Goal: Task Accomplishment & Management: Complete application form

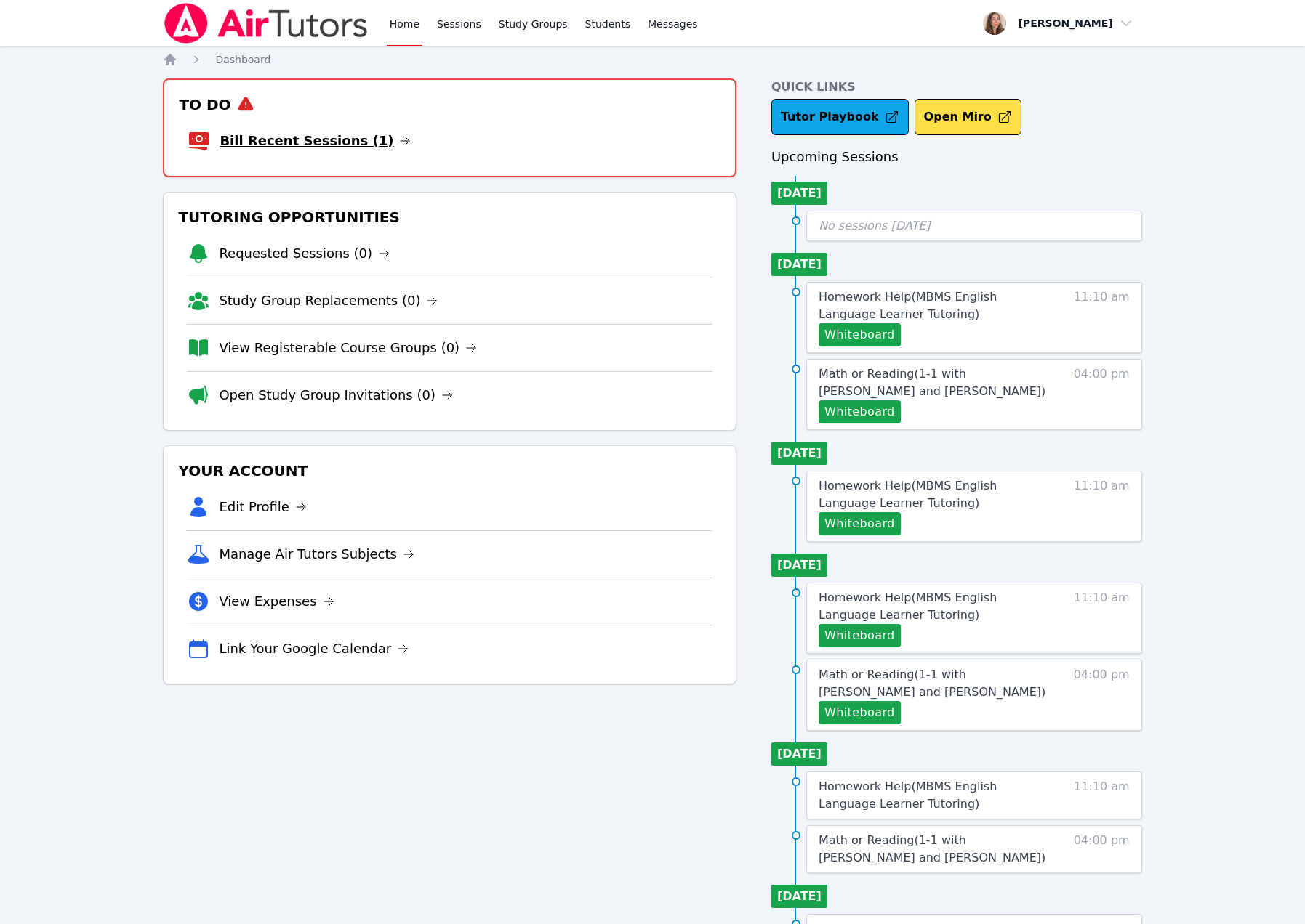
click at [342, 151] on link "Bill Recent Sessions (1)" at bounding box center [315, 141] width 191 height 20
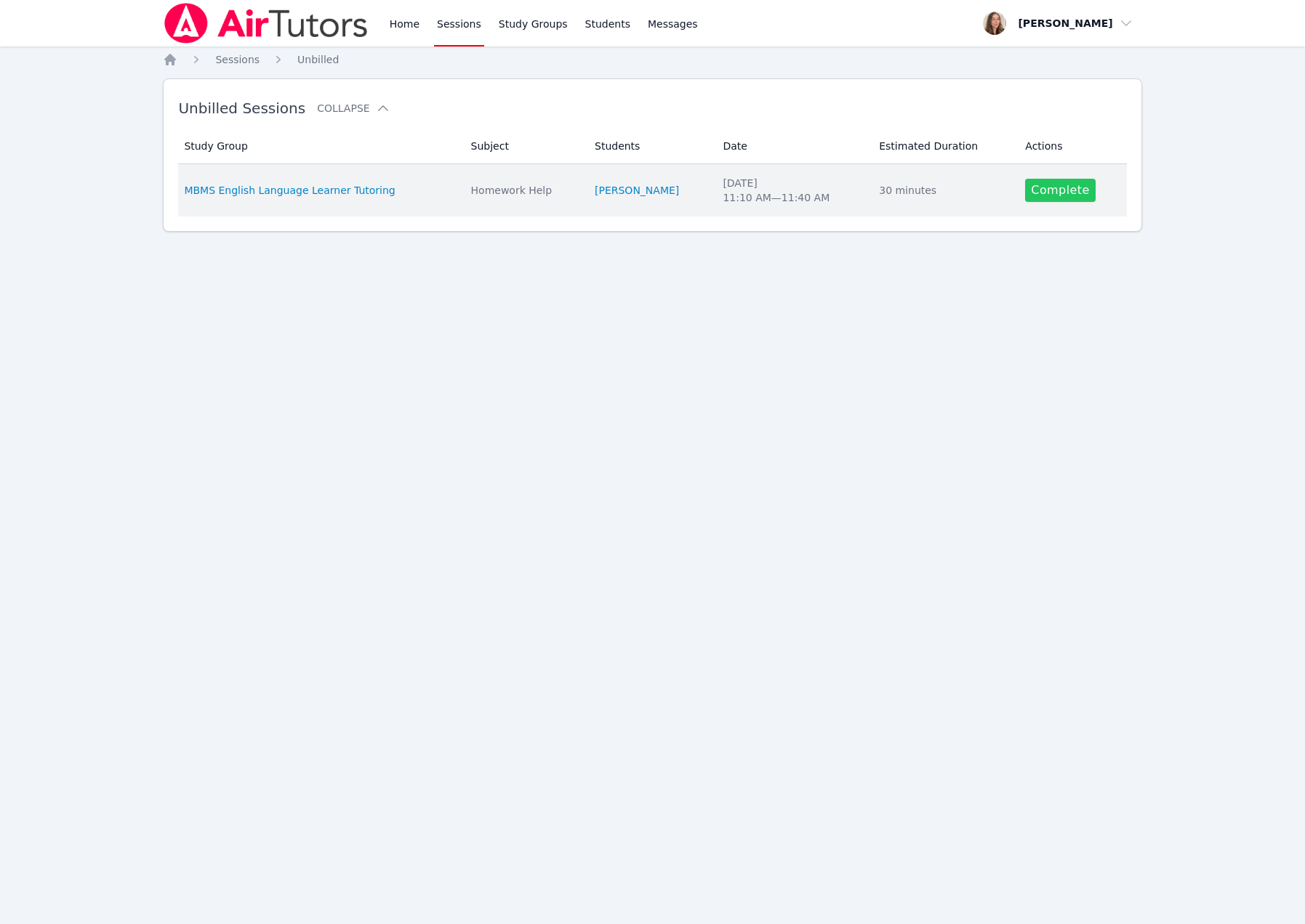
click at [1054, 202] on link "Complete" at bounding box center [1060, 190] width 70 height 23
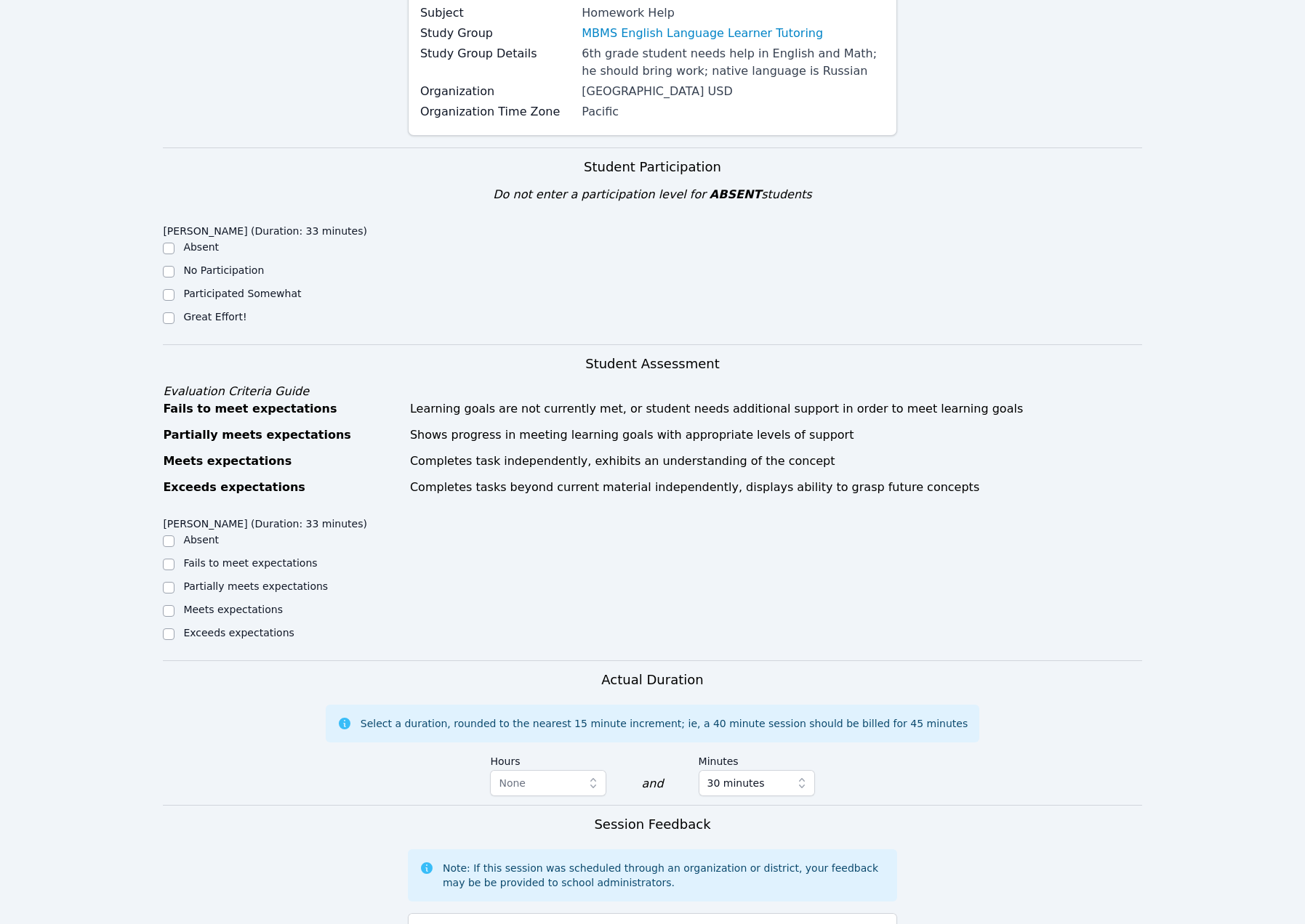
scroll to position [356, 0]
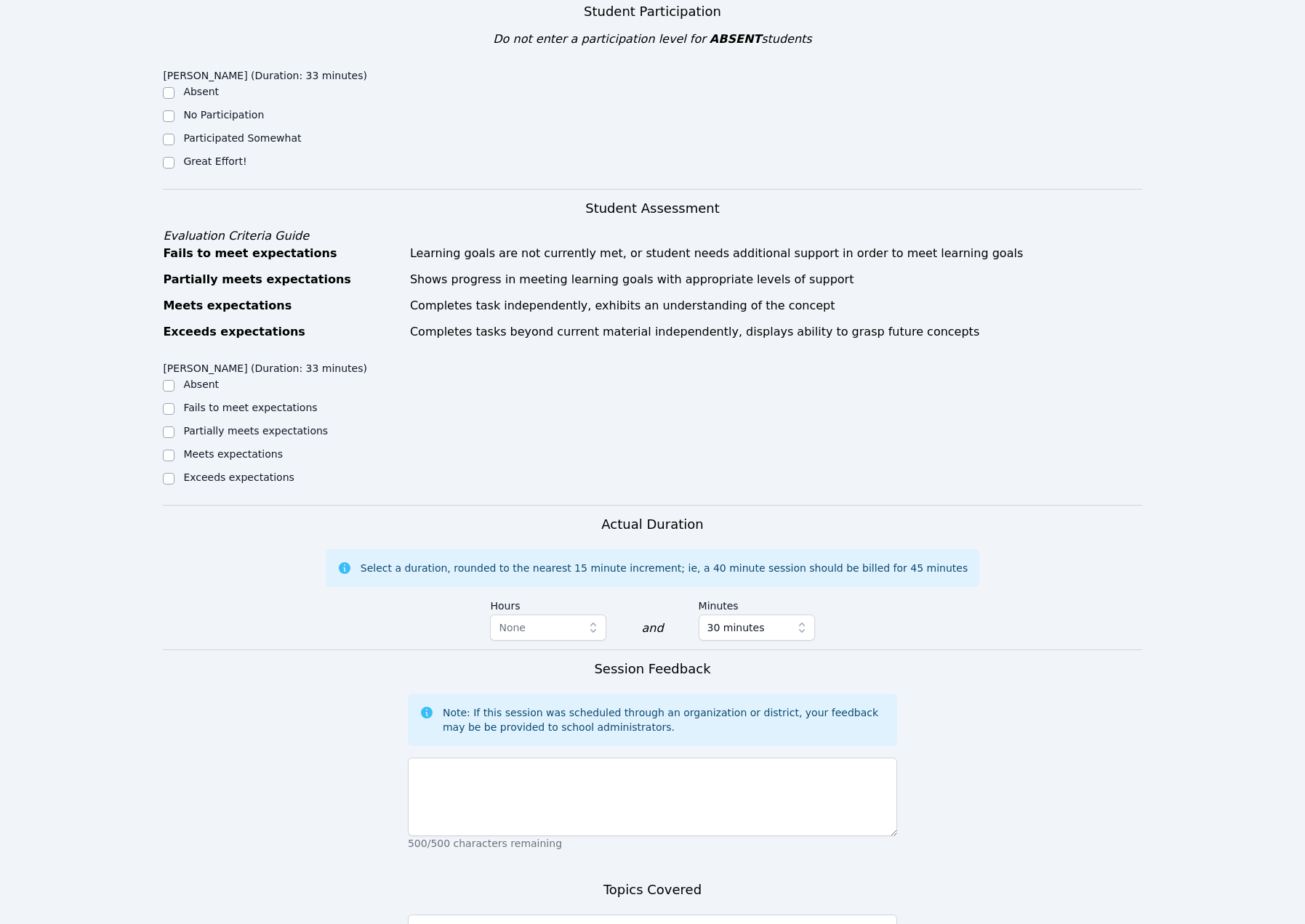
click at [180, 172] on div "Great Effort!" at bounding box center [285, 162] width 245 height 17
click at [172, 168] on input "Great Effort!" at bounding box center [169, 162] width 12 height 12
checkbox input "true"
click at [229, 460] on label "Meets expectations" at bounding box center [233, 453] width 99 height 12
click at [175, 461] on input "Meets expectations" at bounding box center [169, 455] width 12 height 12
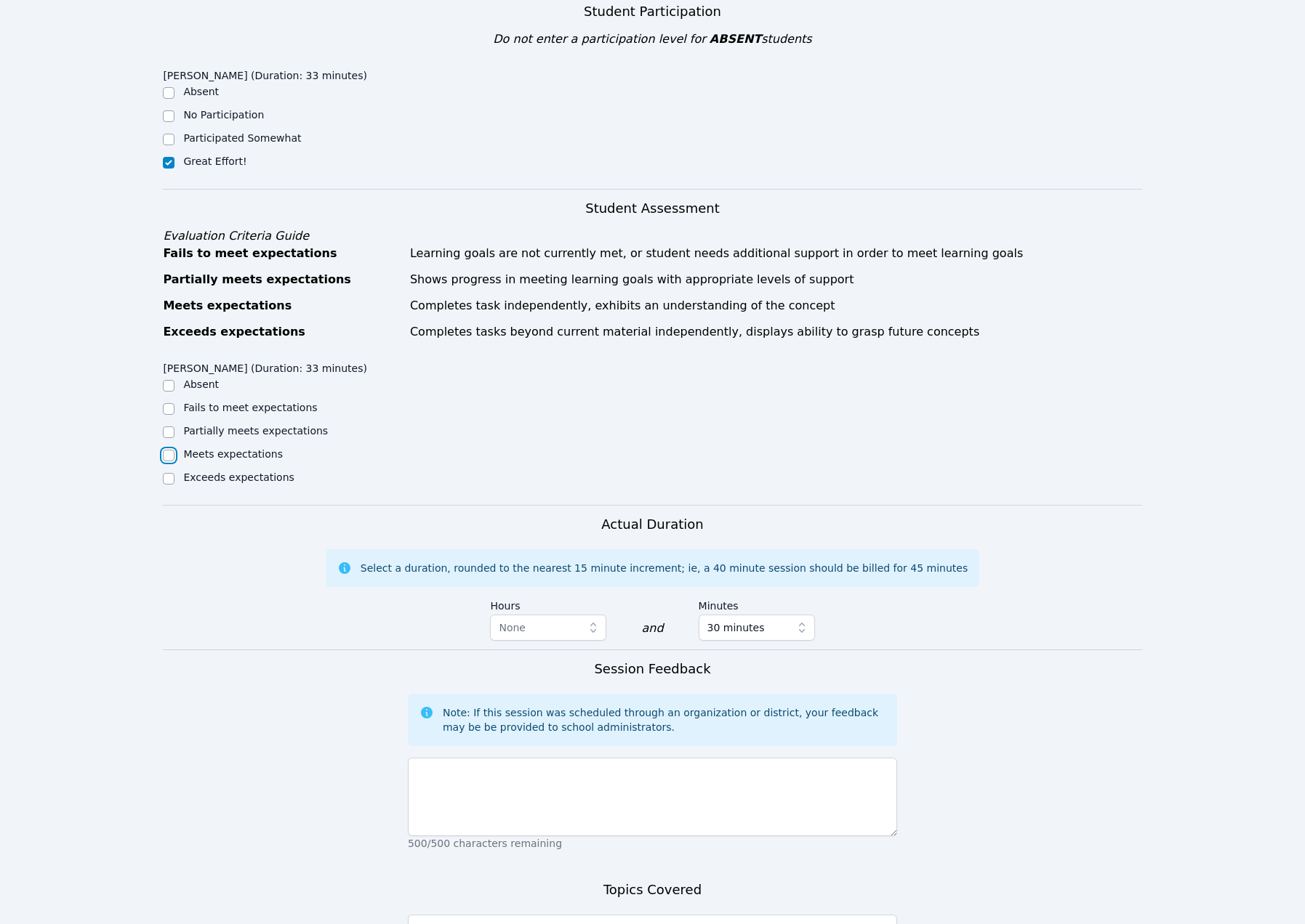
checkbox input "true"
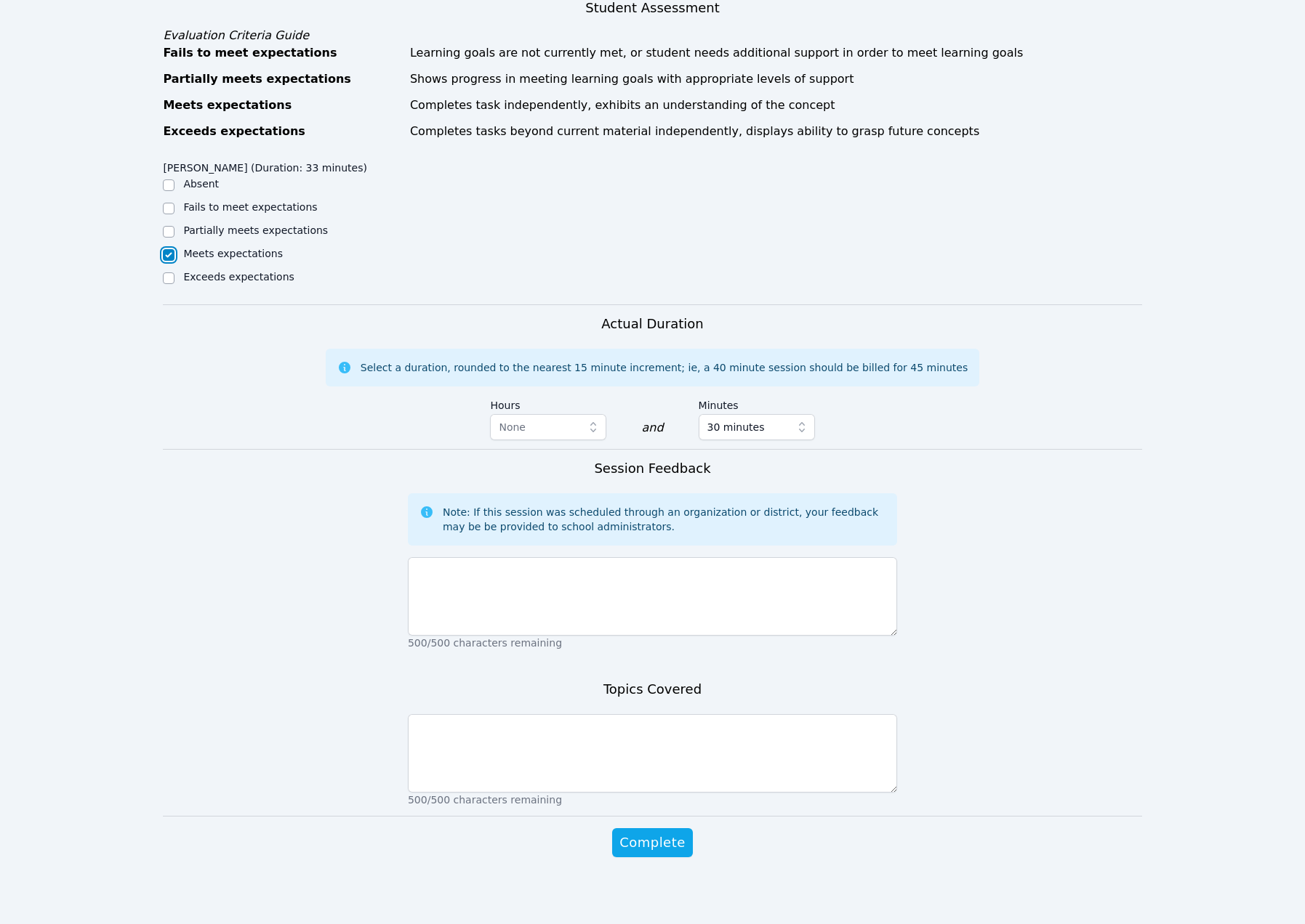
scroll to position [905, 0]
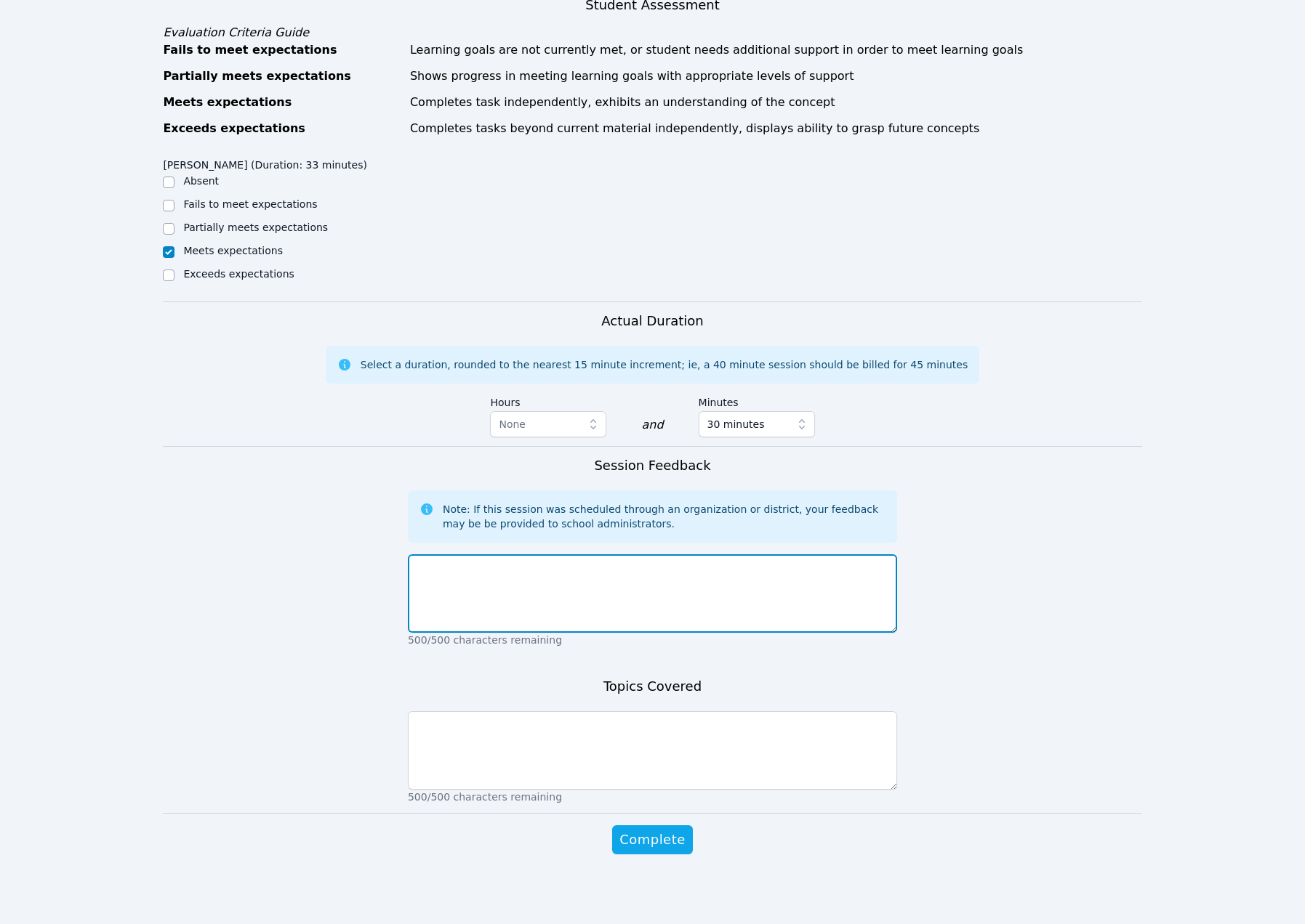
click at [560, 596] on textarea at bounding box center [652, 593] width 489 height 78
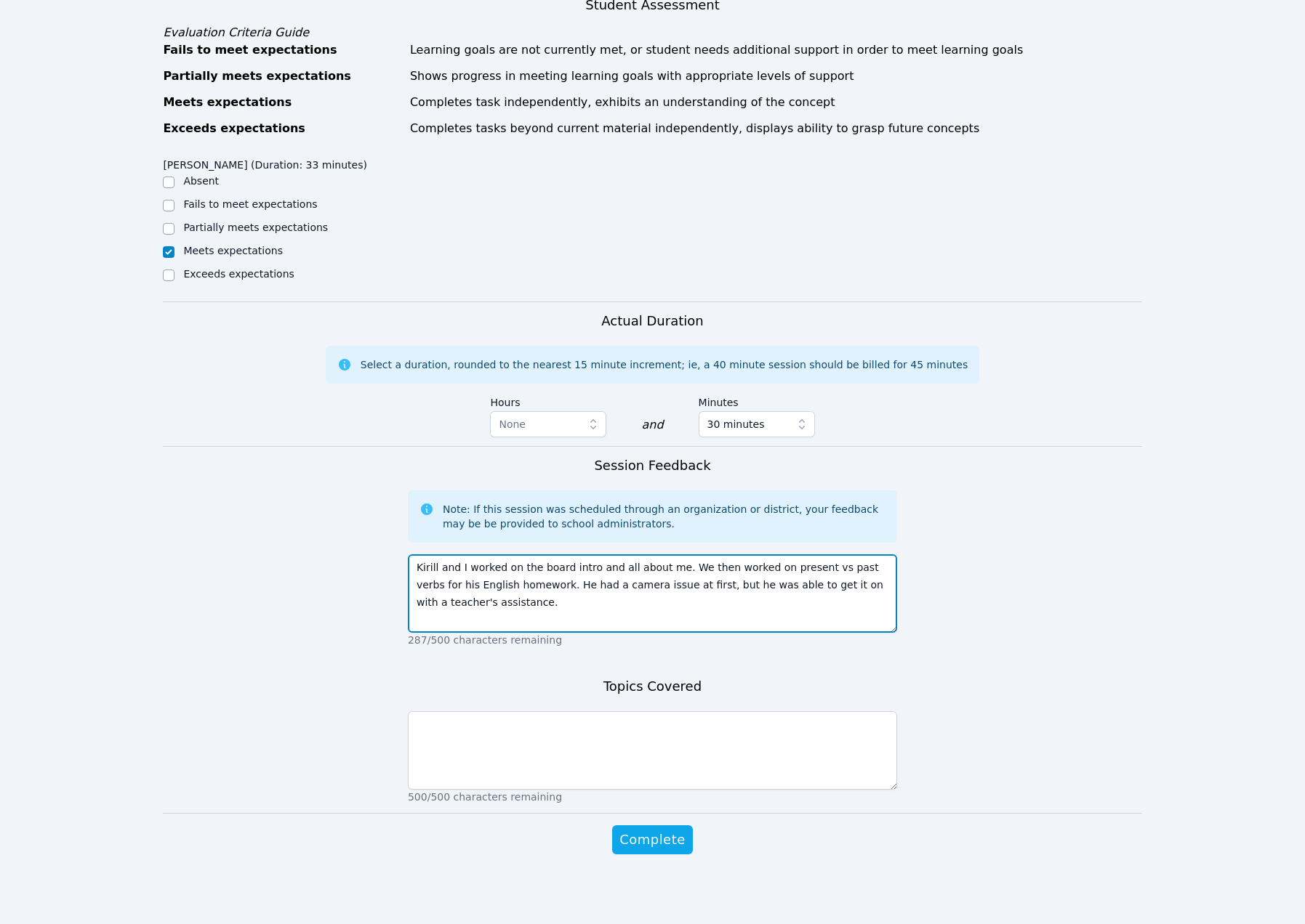
scroll to position [947, 0]
type textarea "Kirill and I worked on the board intro and all about me. We then worked on pres…"
click at [550, 728] on textarea at bounding box center [652, 750] width 489 height 78
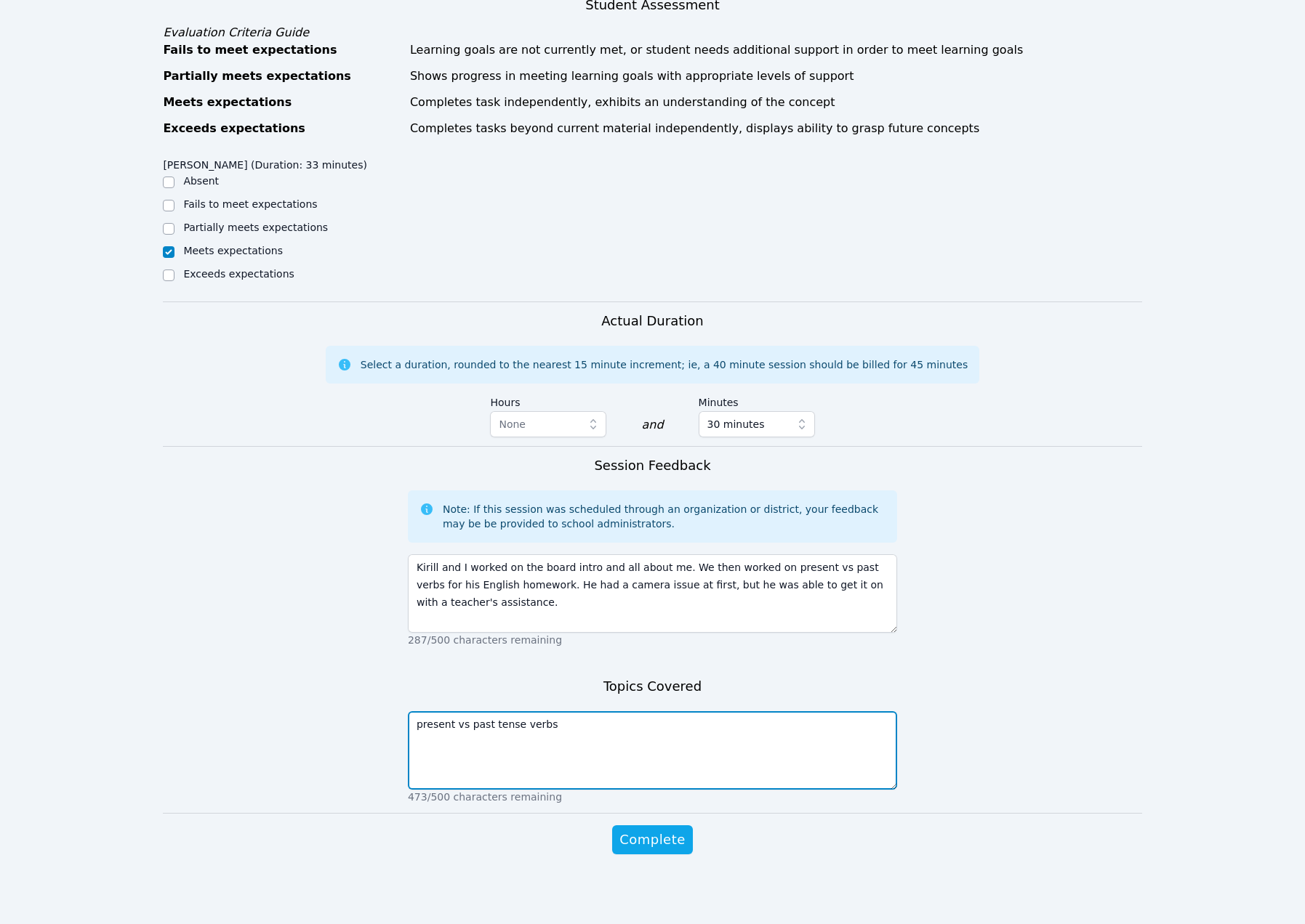
click at [509, 711] on textarea "present vs past tense verbs" at bounding box center [652, 750] width 489 height 78
type textarea "present vs past tense verbs"
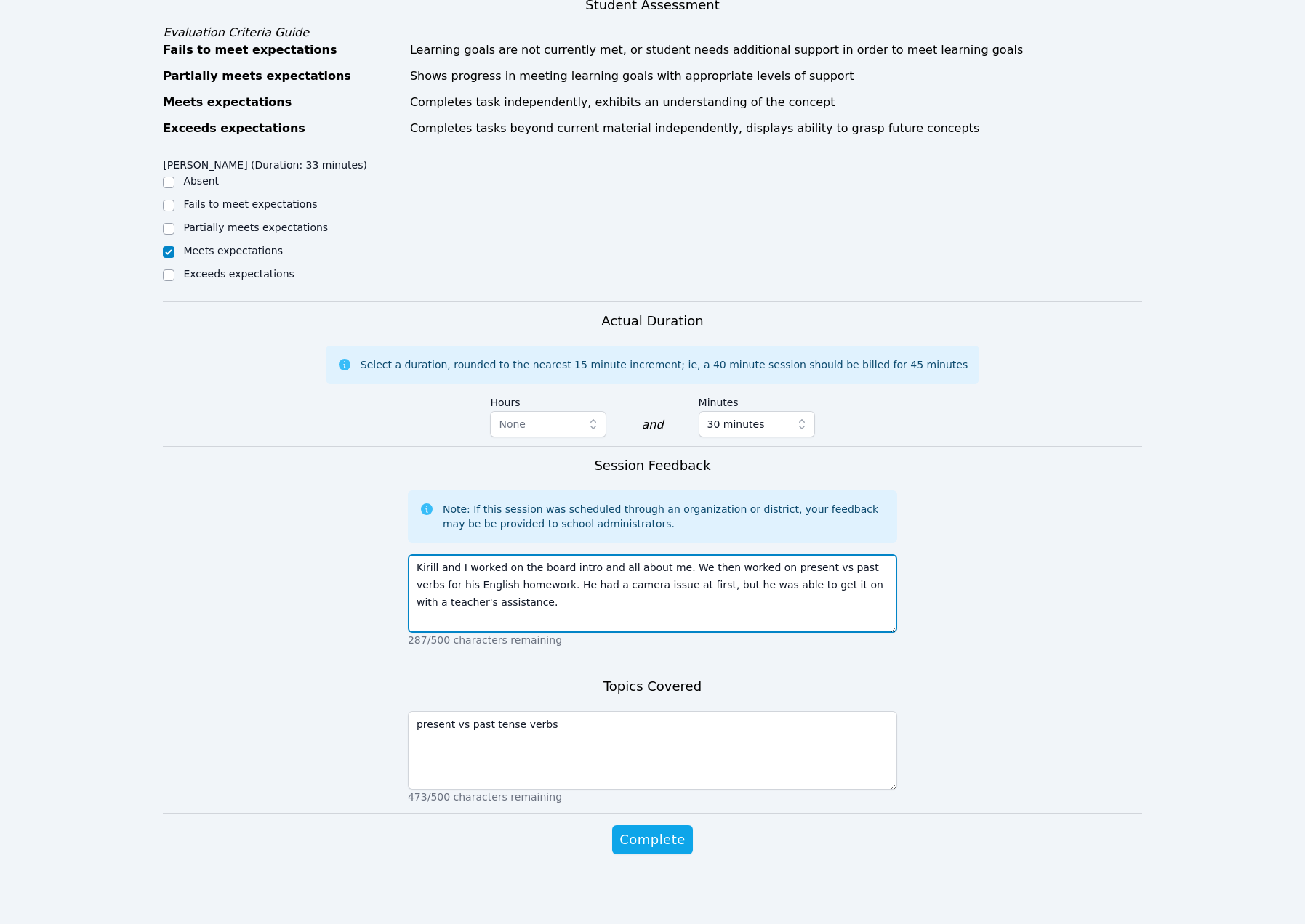
click at [461, 554] on textarea "Kirill and I worked on the board intro and all about me. We then worked on pres…" at bounding box center [652, 593] width 489 height 78
type textarea "Kirill and I worked on the board intro and all about me. We then worked on pres…"
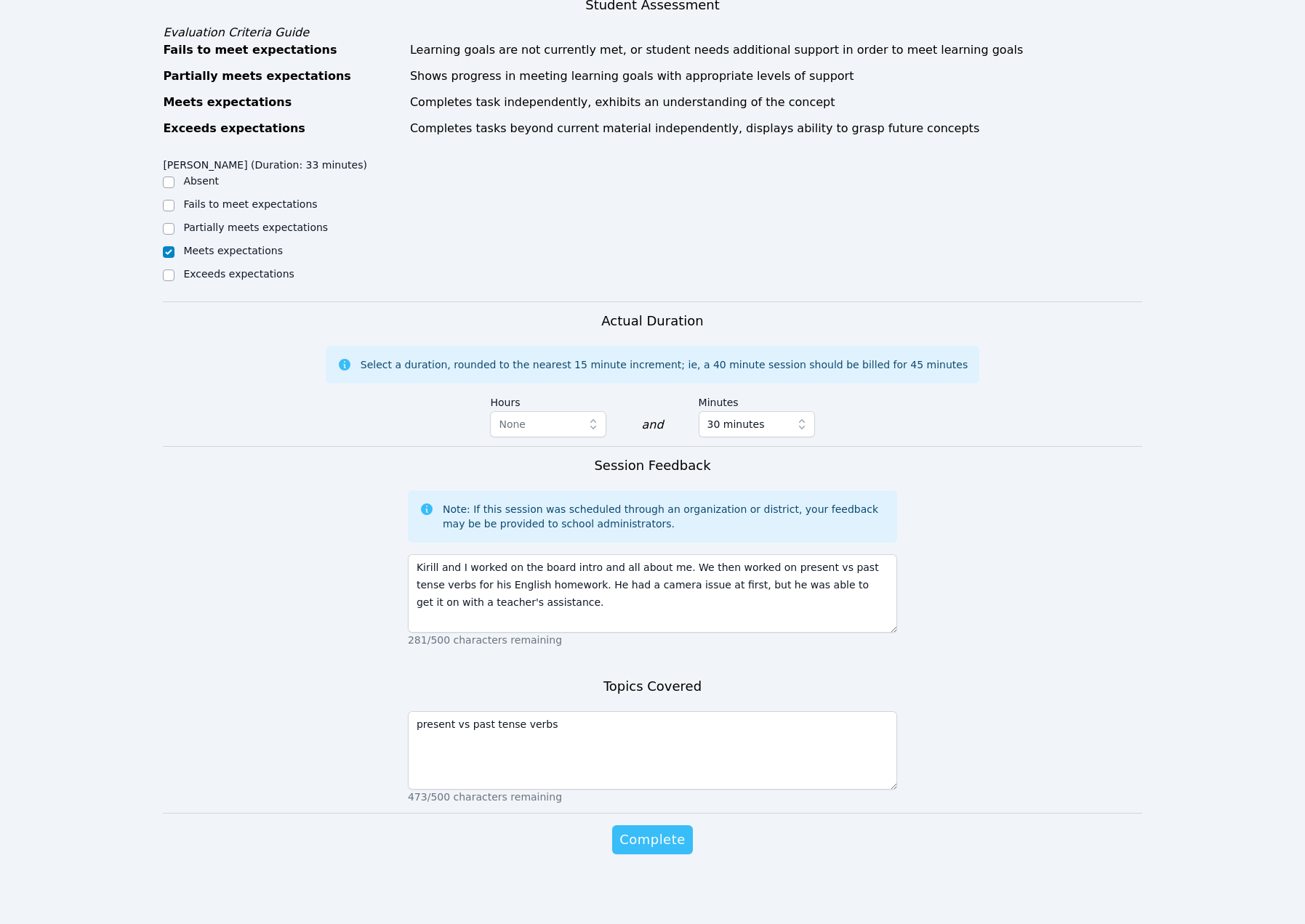
click at [658, 842] on span "Complete" at bounding box center [652, 840] width 65 height 20
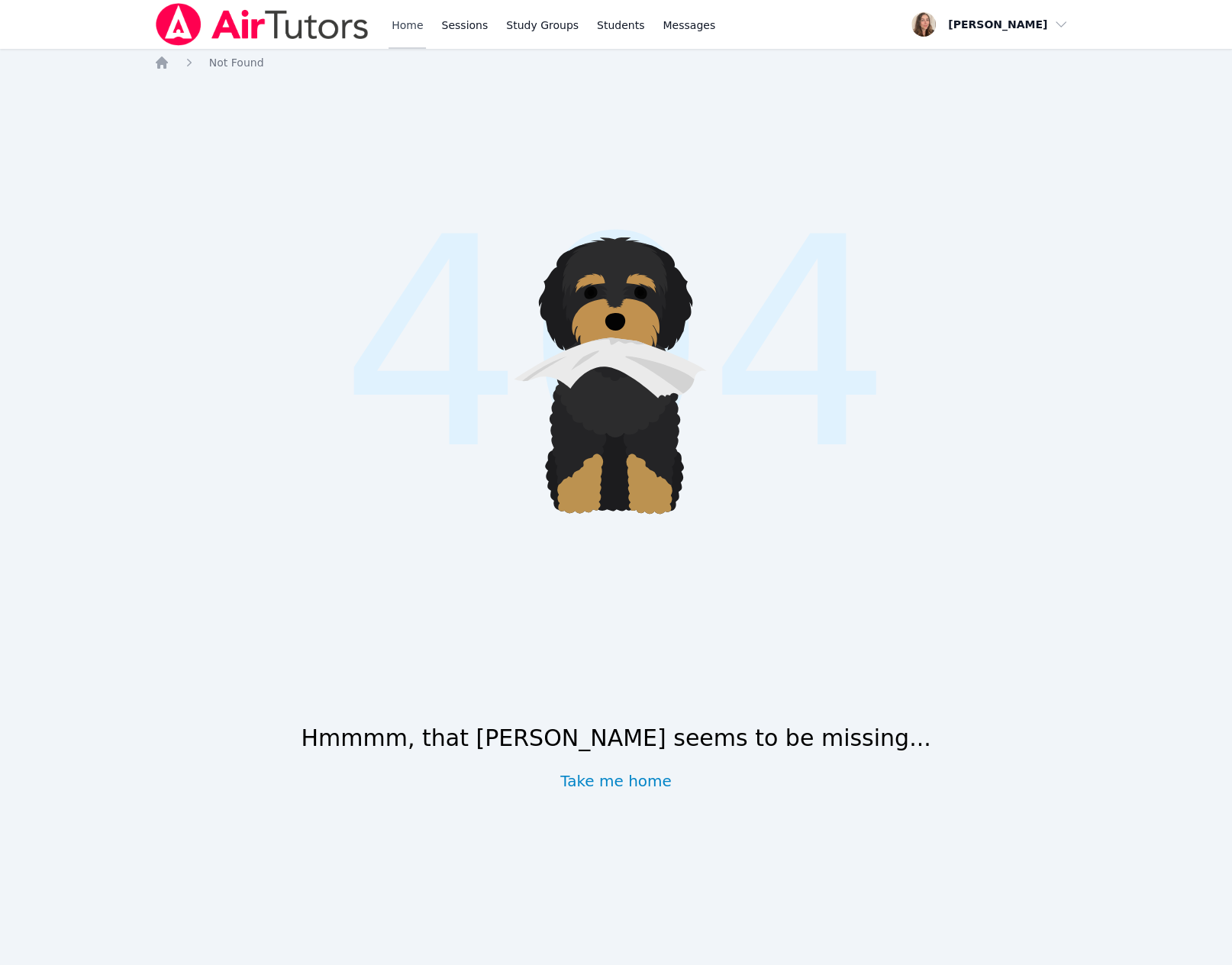
click at [426, 38] on link "Home" at bounding box center [407, 24] width 38 height 49
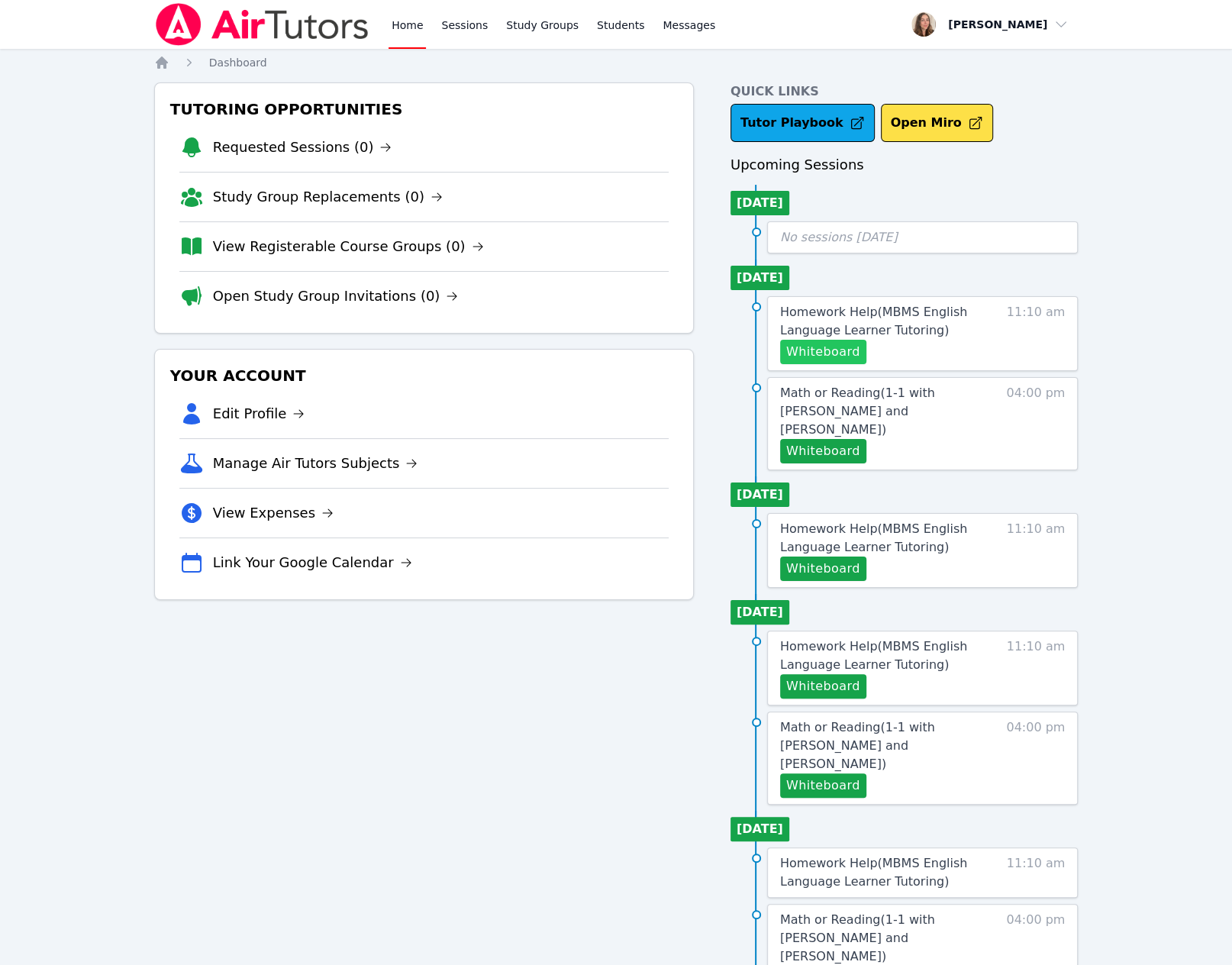
click at [859, 364] on button "Whiteboard" at bounding box center [824, 352] width 86 height 24
click at [846, 364] on button "Whiteboard" at bounding box center [824, 352] width 86 height 24
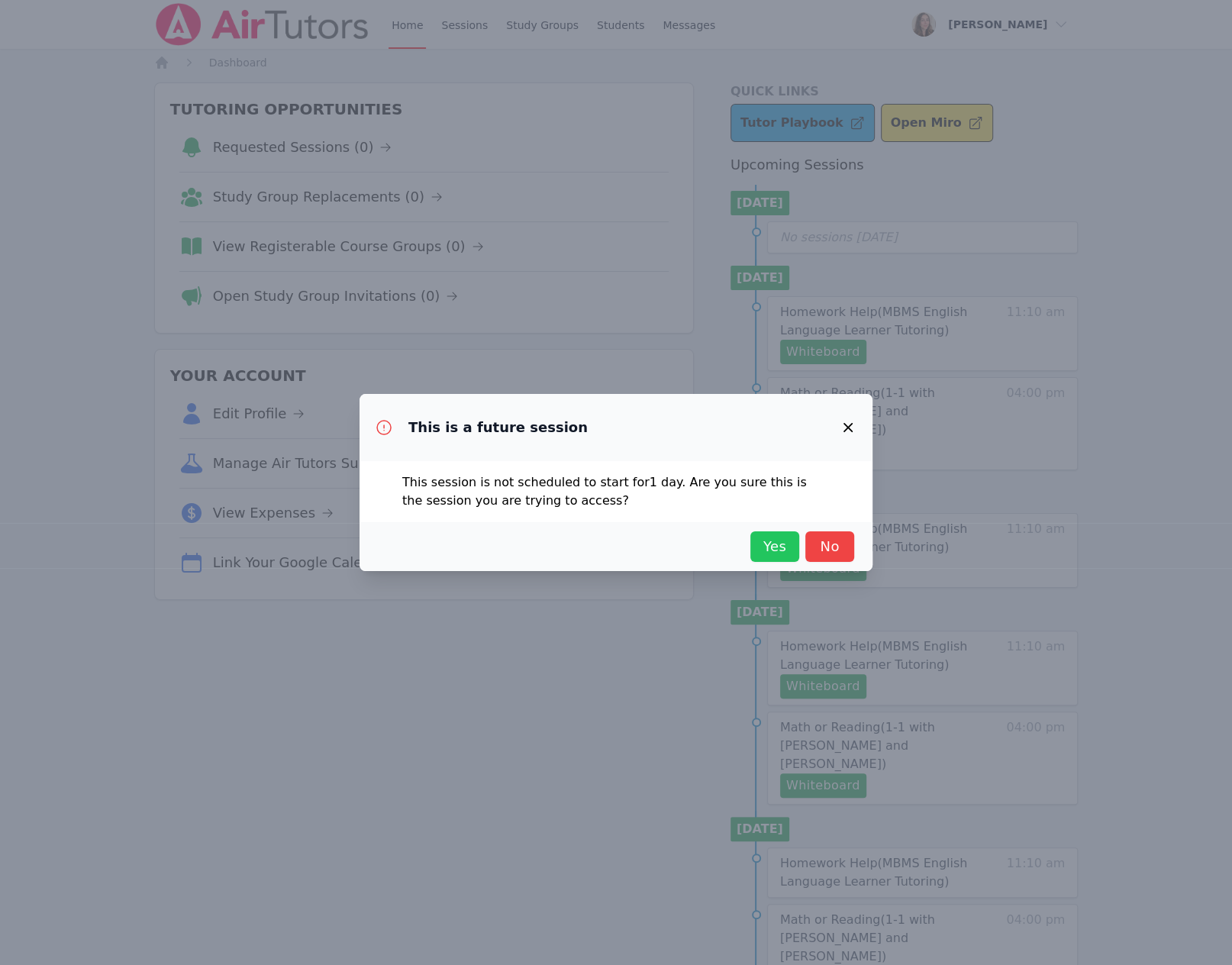
click at [792, 557] on span "Yes" at bounding box center [774, 547] width 33 height 21
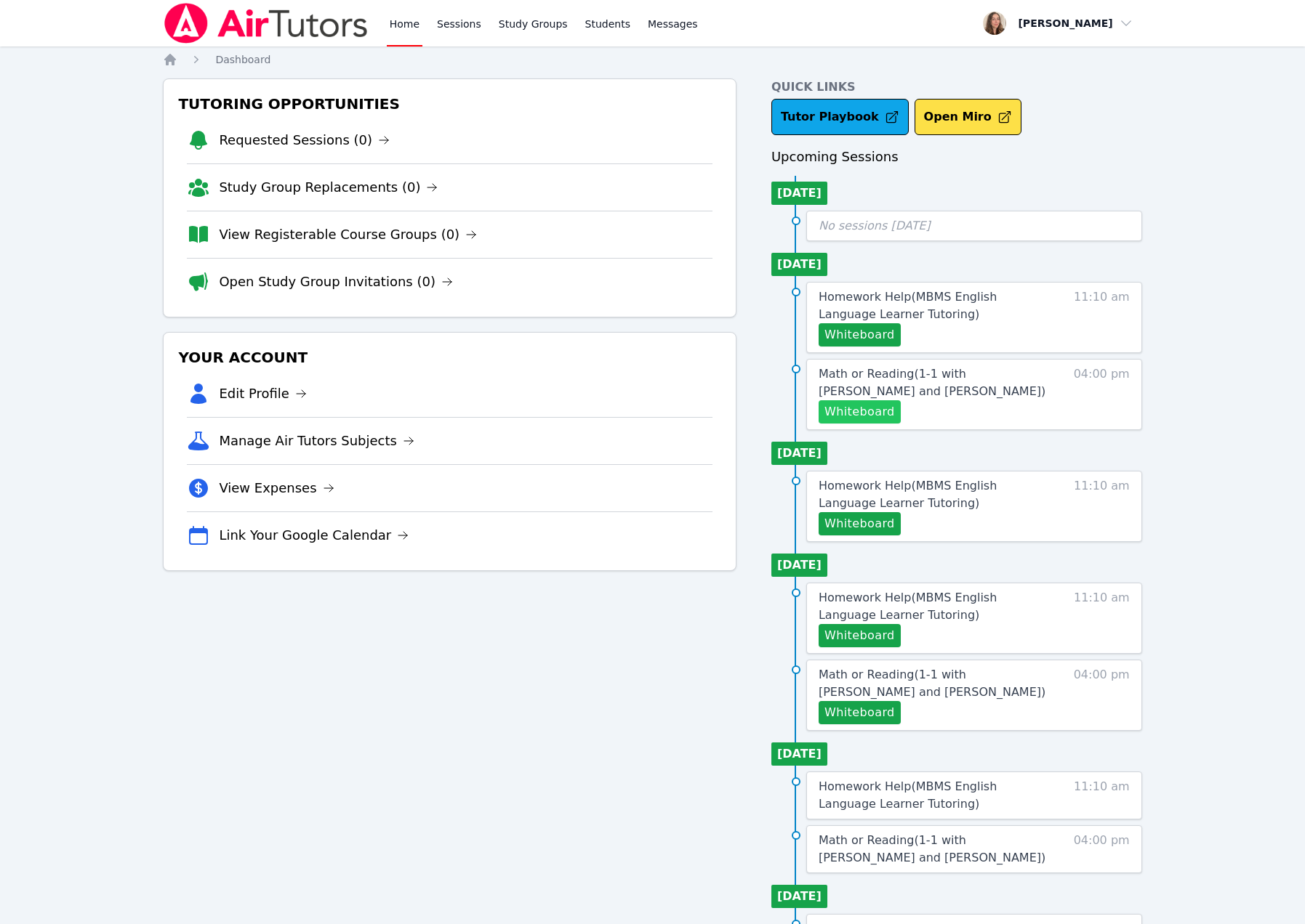
click at [885, 424] on button "Whiteboard" at bounding box center [860, 412] width 82 height 23
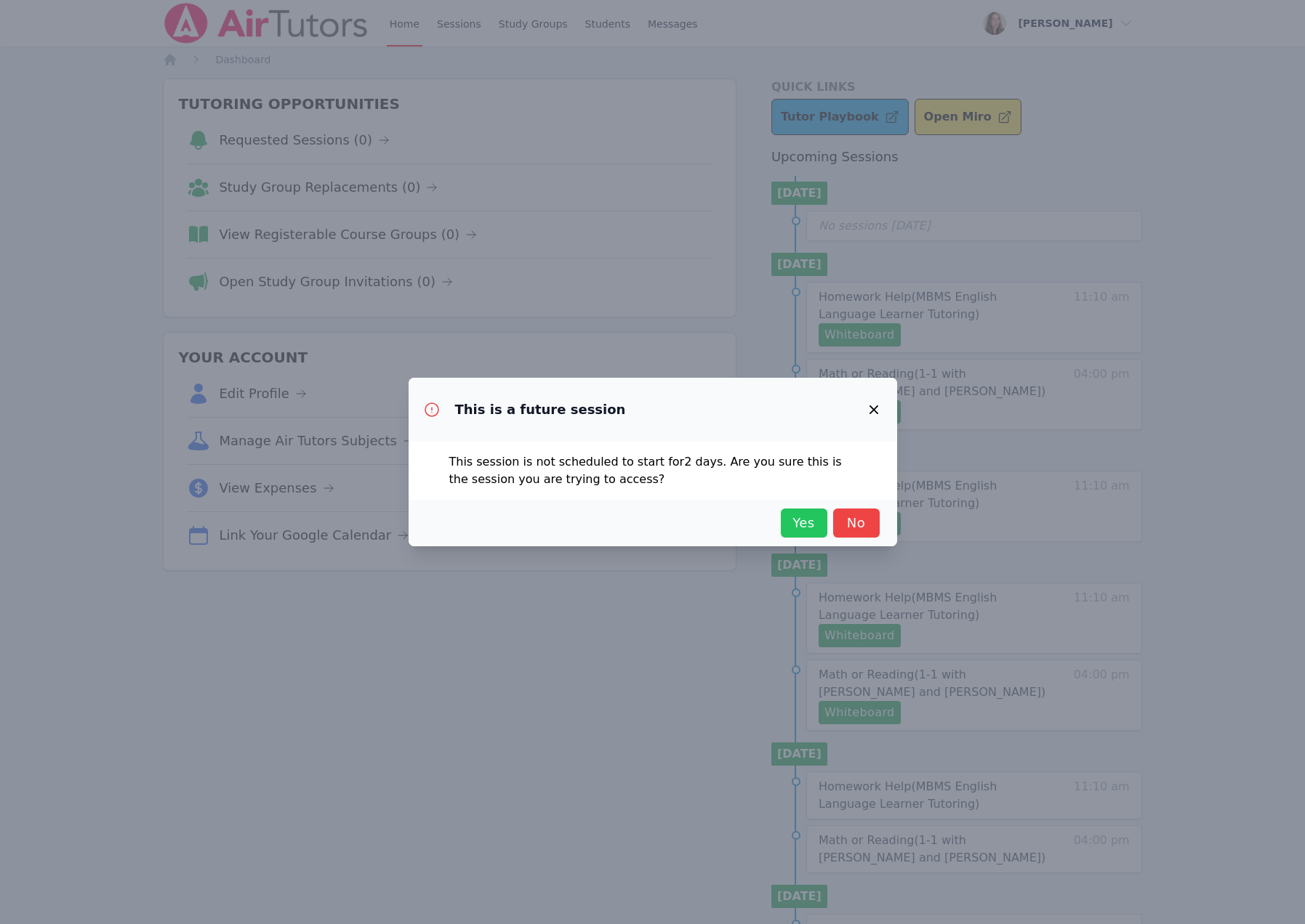
click at [816, 527] on button "Yes" at bounding box center [804, 523] width 47 height 29
